Goal: Obtain resource: Download file/media

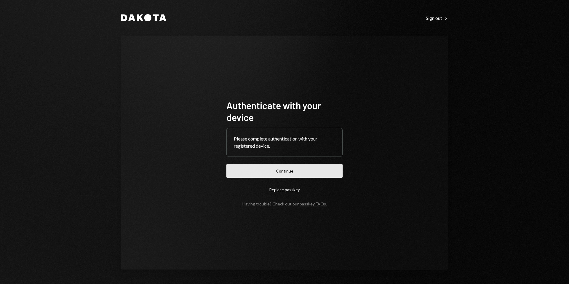
click at [292, 170] on button "Continue" at bounding box center [284, 171] width 116 height 14
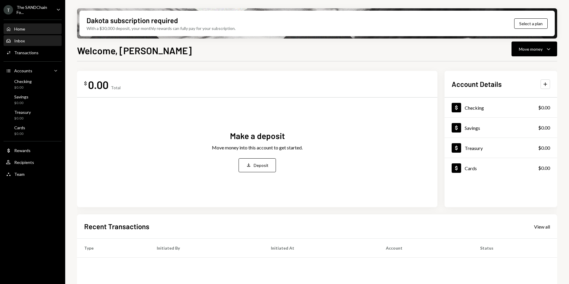
click at [36, 44] on div "Inbox Inbox" at bounding box center [32, 41] width 53 height 10
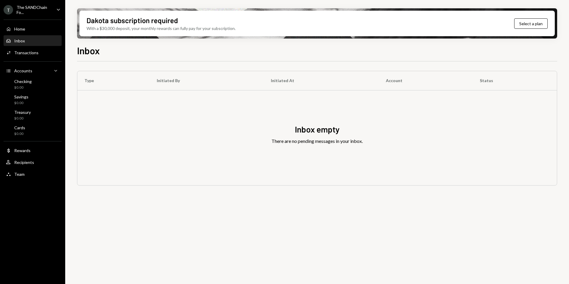
click at [55, 8] on icon "Caret Down" at bounding box center [58, 9] width 7 height 7
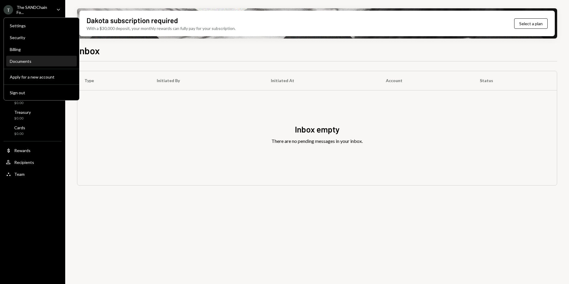
click at [23, 61] on div "Documents" at bounding box center [41, 61] width 63 height 5
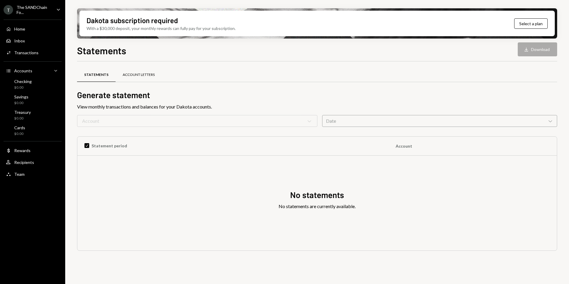
click at [148, 79] on div "Account Letters" at bounding box center [139, 75] width 46 height 14
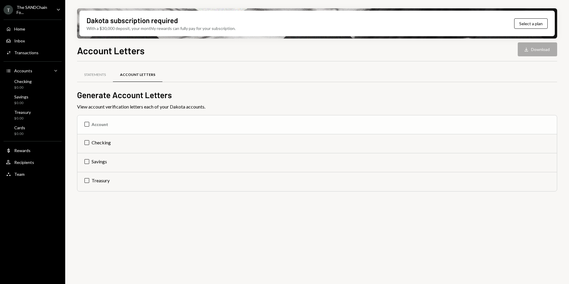
click at [87, 125] on th "Account" at bounding box center [317, 124] width 480 height 19
click at [522, 47] on icon "Download" at bounding box center [521, 50] width 6 height 6
